Goal: Find specific page/section: Find specific page/section

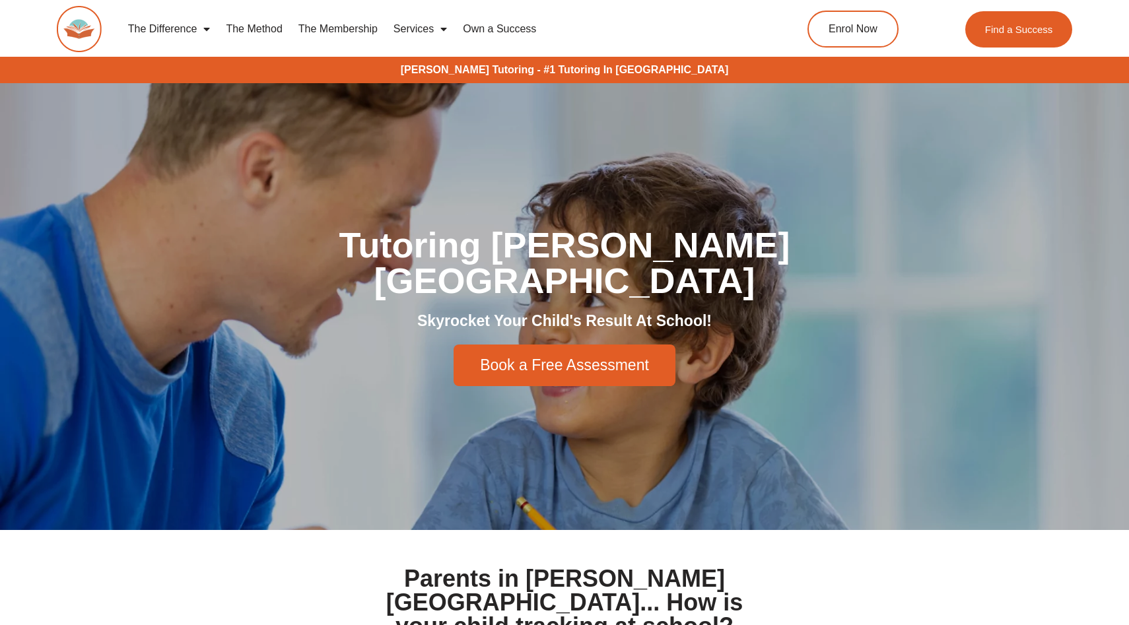
click at [290, 539] on section "Parents in Caroline Springs... How is your child tracking at school?" at bounding box center [564, 603] width 1129 height 144
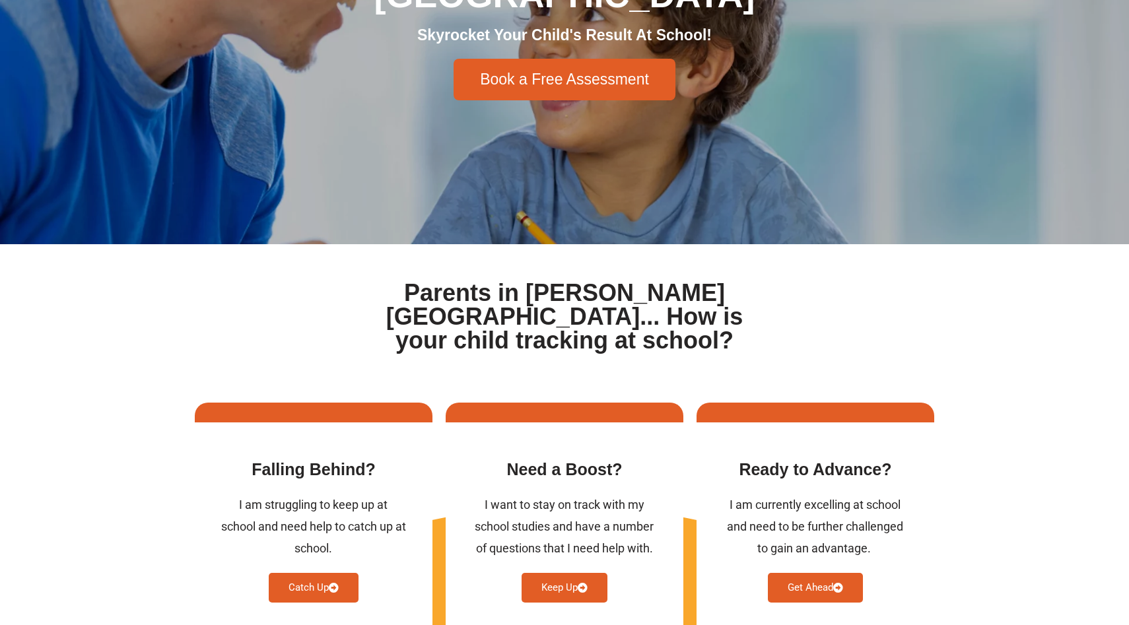
scroll to position [285, 0]
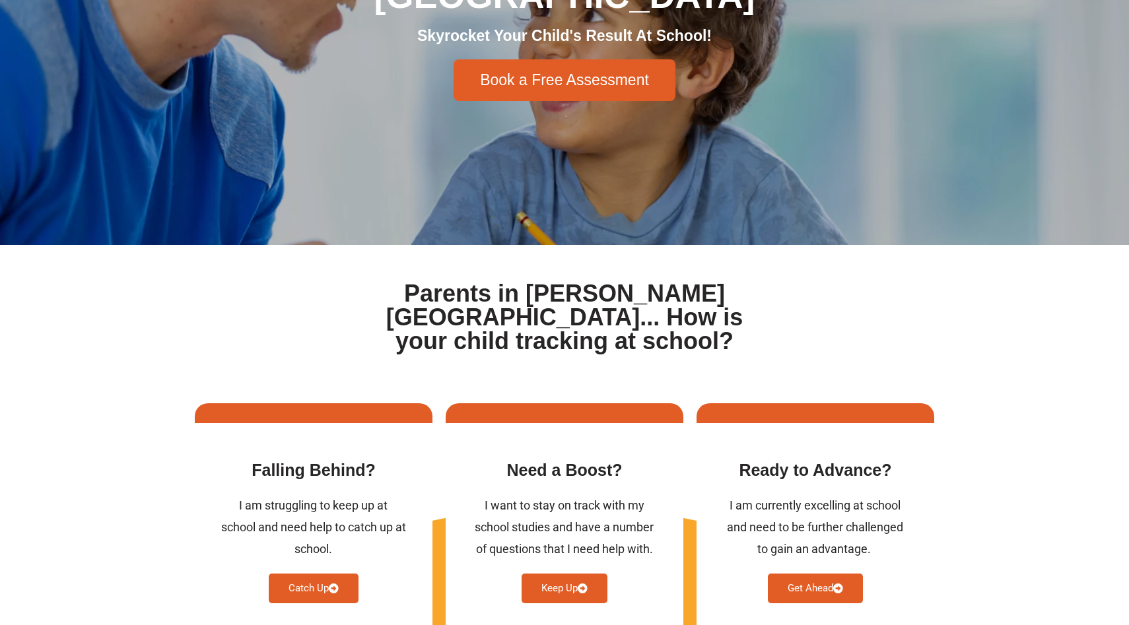
click at [471, 308] on h1 "Parents in Caroline Springs... How is your child tracking at school?" at bounding box center [564, 317] width 407 height 71
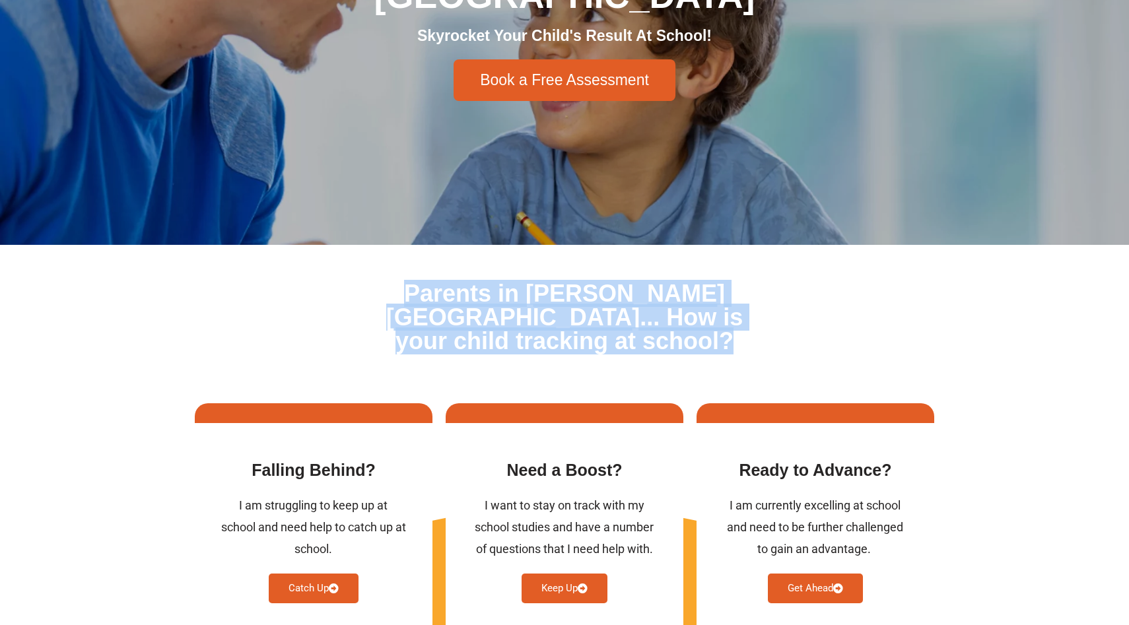
click at [471, 308] on h1 "Parents in Caroline Springs... How is your child tracking at school?" at bounding box center [564, 317] width 407 height 71
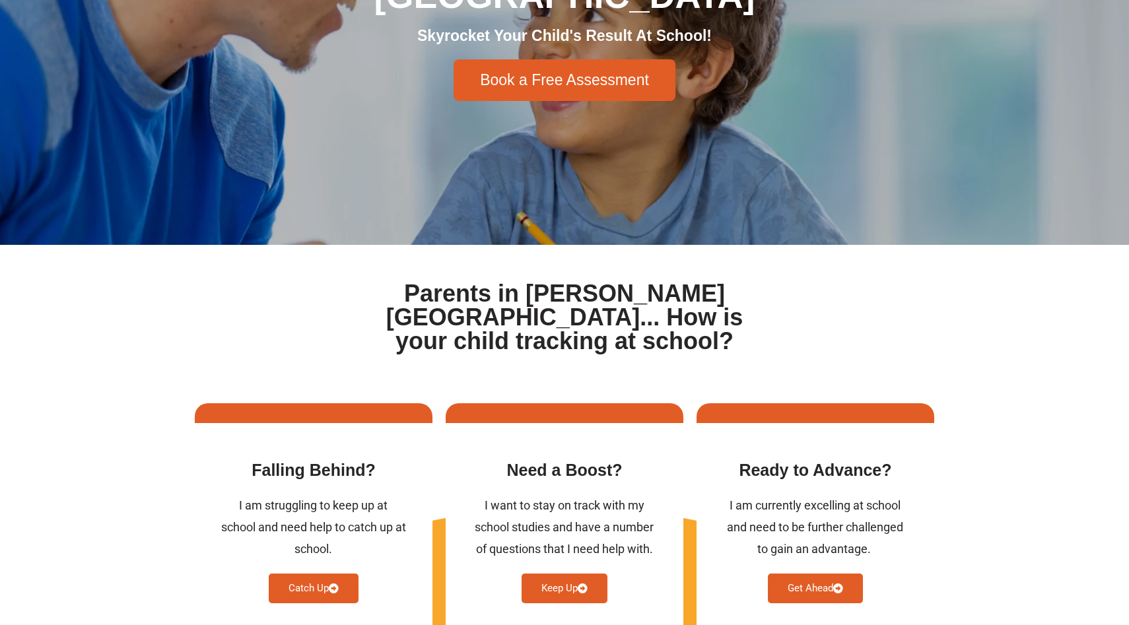
click at [485, 313] on h1 "Parents in Caroline Springs... How is your child tracking at school?" at bounding box center [564, 317] width 407 height 71
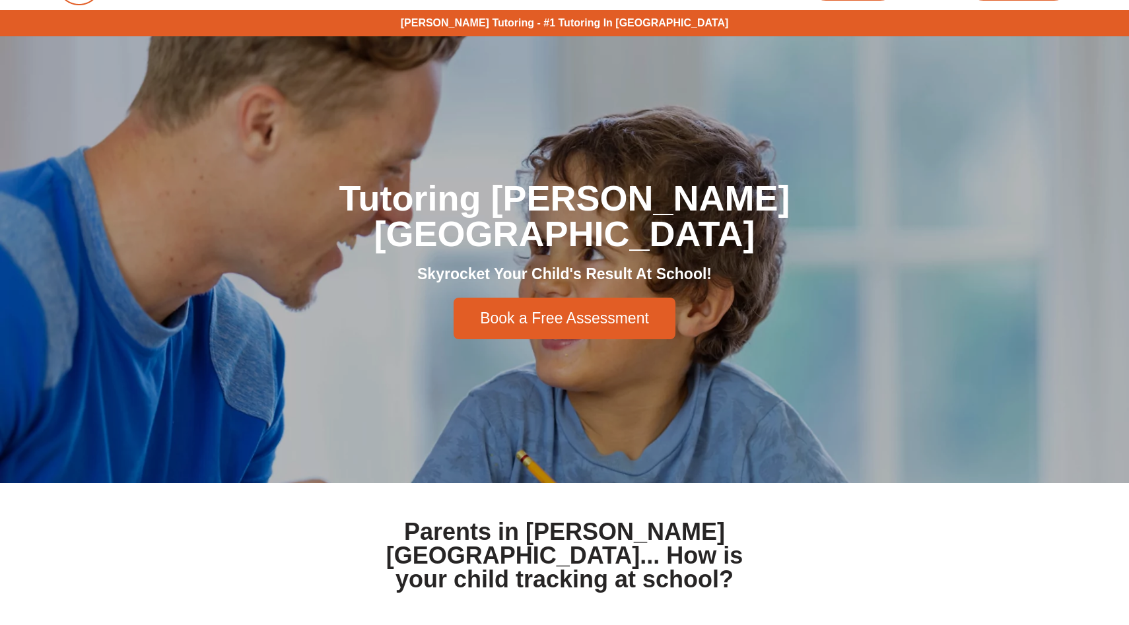
scroll to position [0, 0]
